Goal: Information Seeking & Learning: Learn about a topic

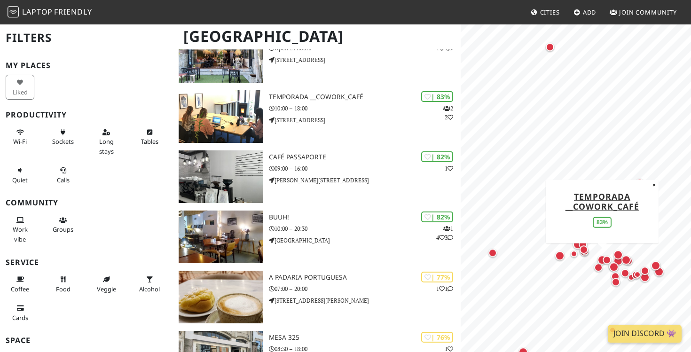
scroll to position [595, 0]
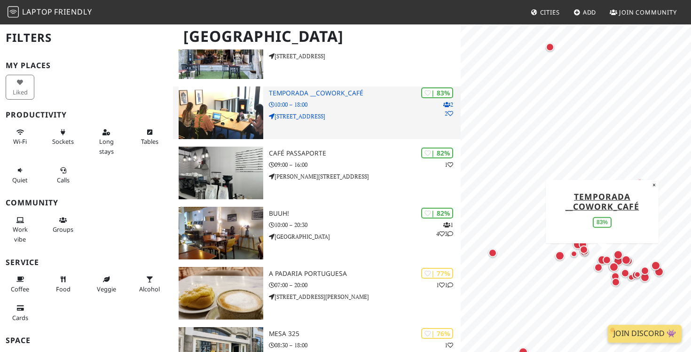
click at [331, 95] on h3 "Temporada __Cowork_Café" at bounding box center [365, 93] width 192 height 8
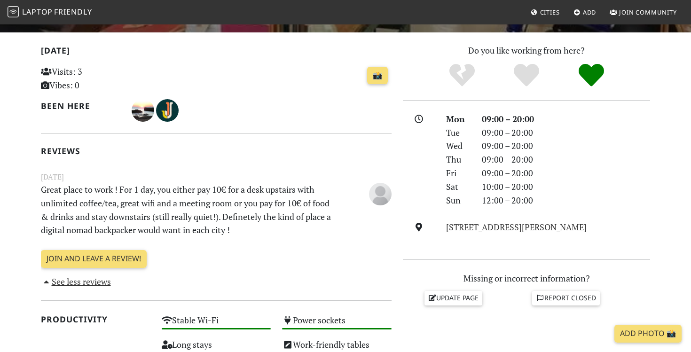
scroll to position [159, 0]
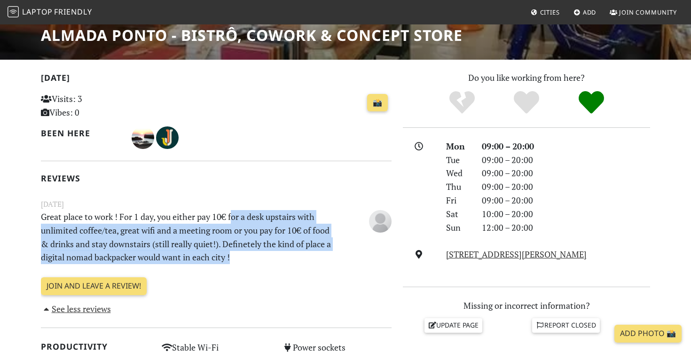
drag, startPoint x: 234, startPoint y: 215, endPoint x: 266, endPoint y: 260, distance: 55.2
click at [267, 260] on p "Great place to work ! For 1 day, you either pay 10€ for a desk upstairs with un…" at bounding box center [186, 237] width 302 height 54
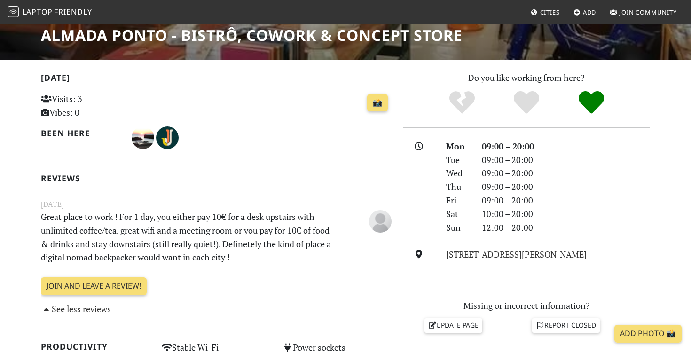
click at [266, 260] on p "Great place to work ! For 1 day, you either pay 10€ for a desk upstairs with un…" at bounding box center [186, 237] width 302 height 54
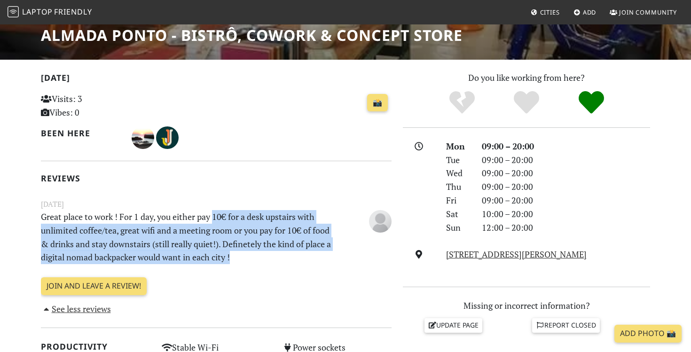
drag, startPoint x: 266, startPoint y: 260, endPoint x: 215, endPoint y: 222, distance: 63.9
click at [215, 222] on p "Great place to work ! For 1 day, you either pay 10€ for a desk upstairs with un…" at bounding box center [186, 237] width 302 height 54
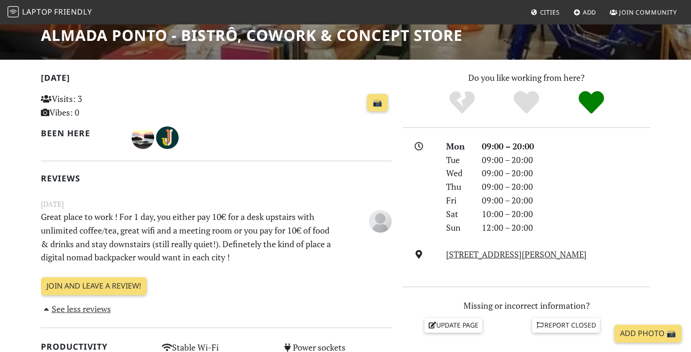
click at [215, 222] on p "Great place to work ! For 1 day, you either pay 10€ for a desk upstairs with un…" at bounding box center [186, 237] width 302 height 54
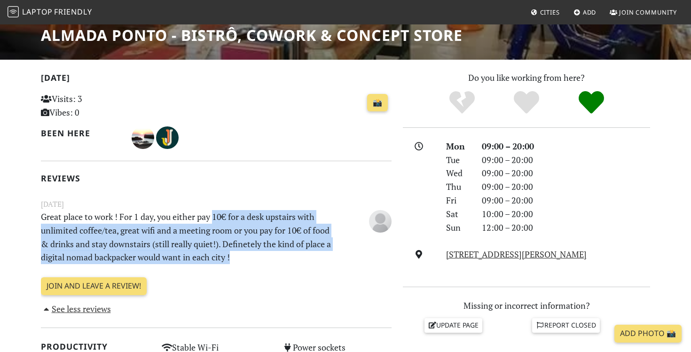
drag, startPoint x: 215, startPoint y: 222, endPoint x: 305, endPoint y: 251, distance: 94.4
click at [305, 251] on p "Great place to work ! For 1 day, you either pay 10€ for a desk upstairs with un…" at bounding box center [186, 237] width 302 height 54
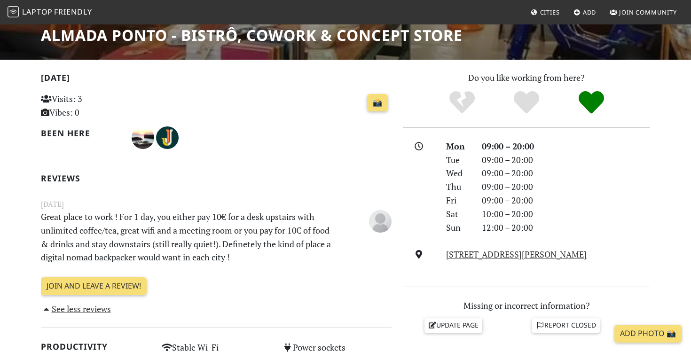
click at [305, 251] on p "Great place to work ! For 1 day, you either pay 10€ for a desk upstairs with un…" at bounding box center [186, 237] width 302 height 54
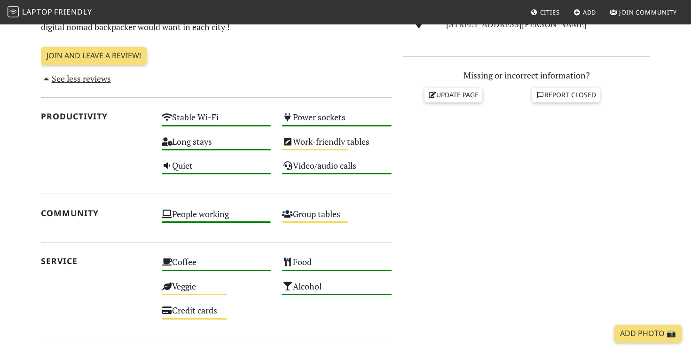
scroll to position [401, 0]
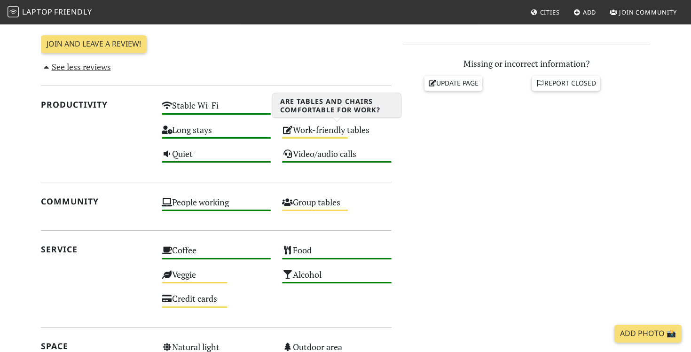
click at [331, 134] on div "Work-friendly tables Medium" at bounding box center [336, 134] width 121 height 24
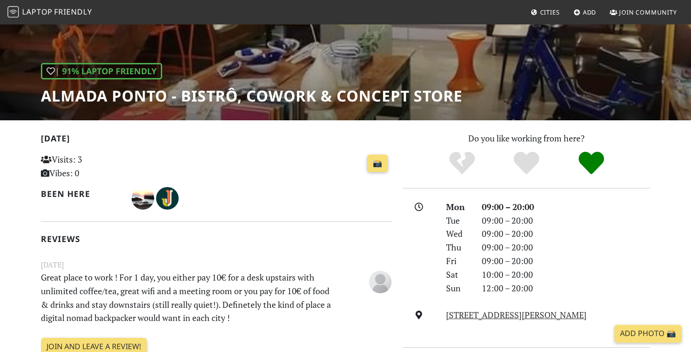
scroll to position [0, 0]
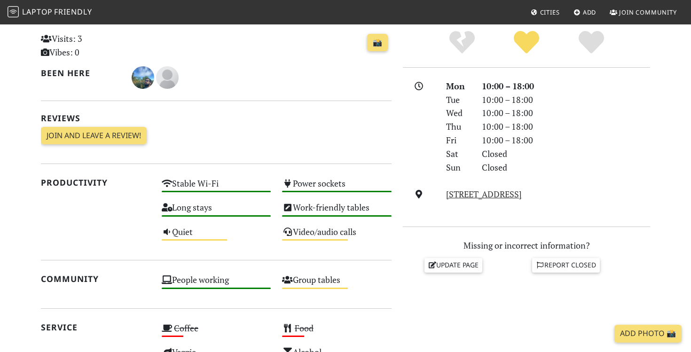
scroll to position [303, 0]
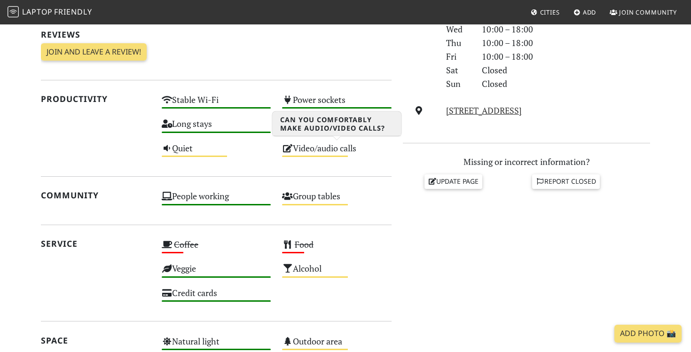
click at [330, 153] on div "Video/audio calls Medium" at bounding box center [336, 153] width 121 height 24
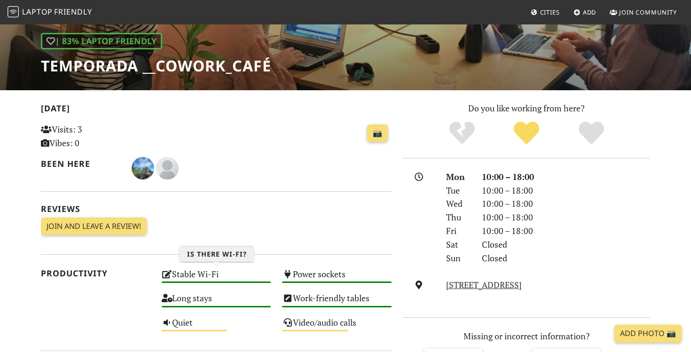
scroll to position [126, 0]
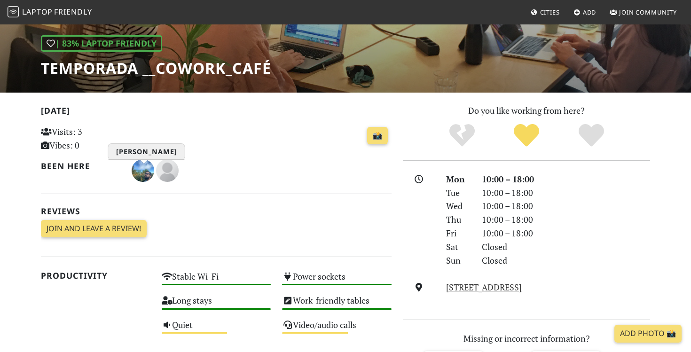
click at [146, 172] on img "Diogo Daniel" at bounding box center [143, 170] width 23 height 23
click at [382, 138] on link "📸" at bounding box center [377, 136] width 21 height 18
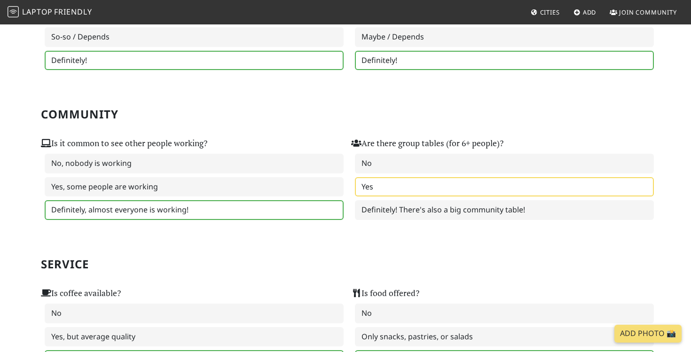
scroll to position [361, 0]
